Goal: Task Accomplishment & Management: Manage account settings

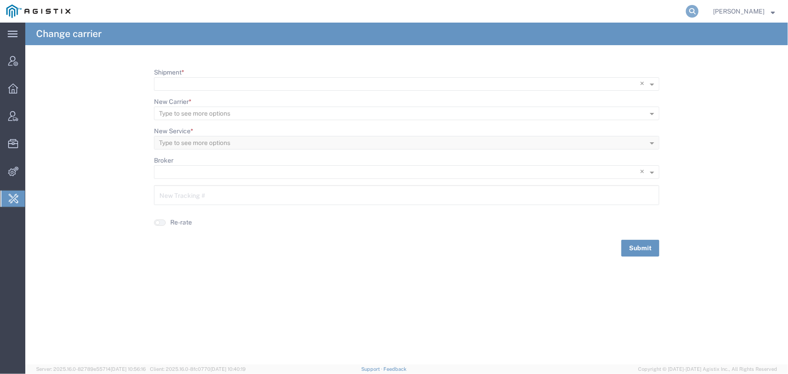
click at [691, 8] on icon at bounding box center [692, 11] width 13 height 13
type input "[EMAIL_ADDRESS][DOMAIN_NAME]"
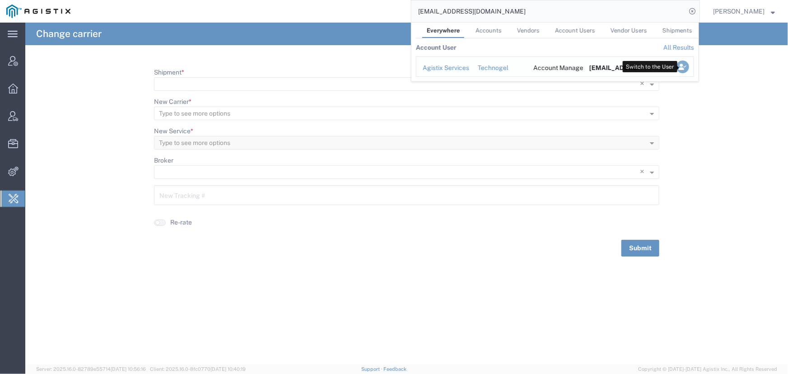
click at [677, 65] on icon "Search Results" at bounding box center [682, 67] width 13 height 13
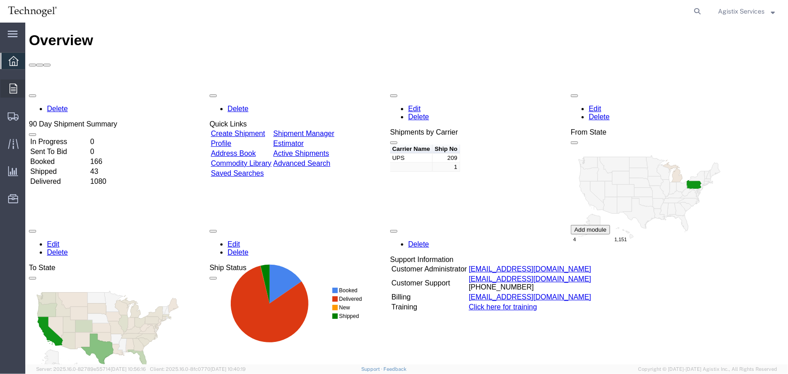
drag, startPoint x: 13, startPoint y: 84, endPoint x: 3, endPoint y: 84, distance: 9.9
click at [13, 84] on icon at bounding box center [13, 89] width 8 height 10
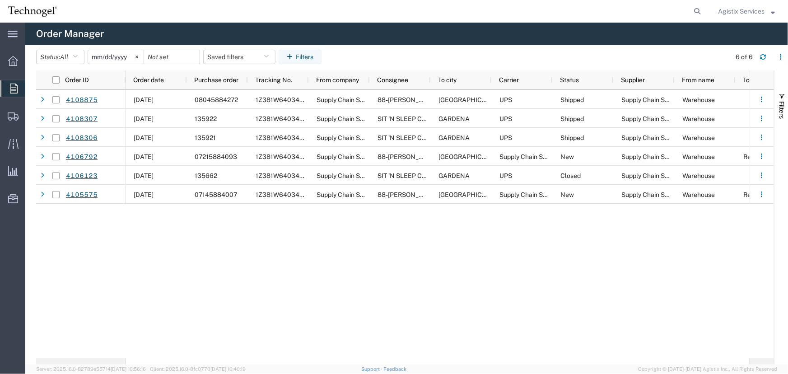
click at [111, 59] on input "2025-07-11" at bounding box center [116, 57] width 56 height 14
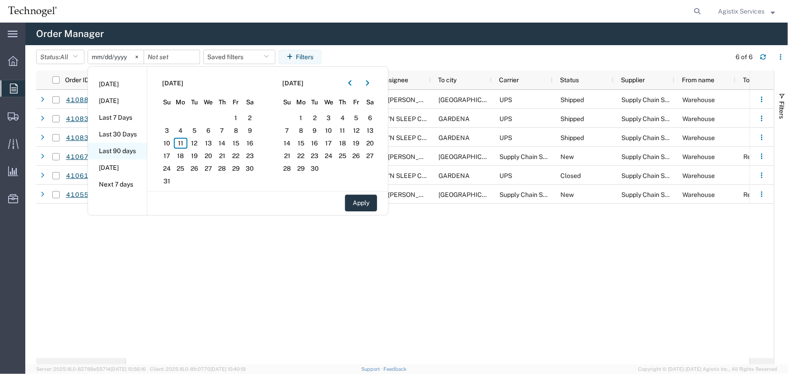
click at [127, 155] on li "Last 90 days" at bounding box center [117, 151] width 59 height 17
type input "2025-05-14"
type input "2025-08-11"
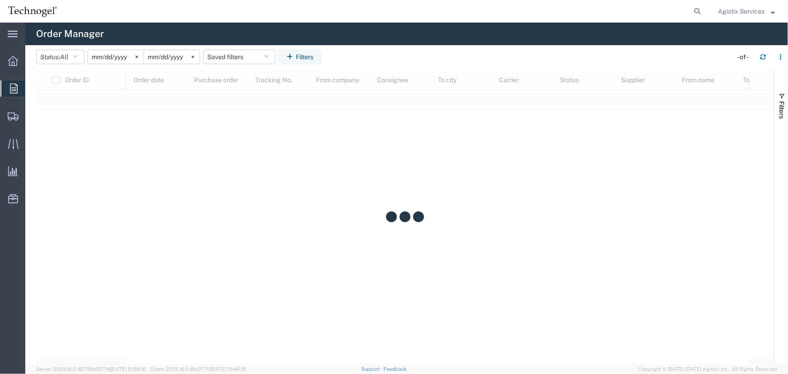
click at [749, 13] on span "Agistix Services" at bounding box center [741, 11] width 47 height 10
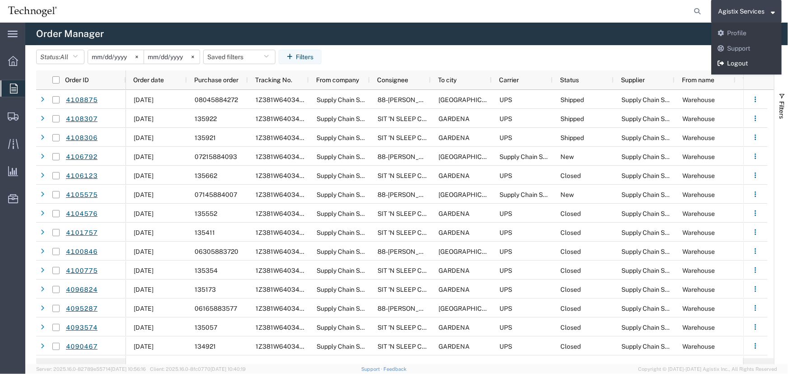
click at [737, 60] on link "Logout" at bounding box center [746, 63] width 70 height 15
